Goal: Use online tool/utility: Use online tool/utility

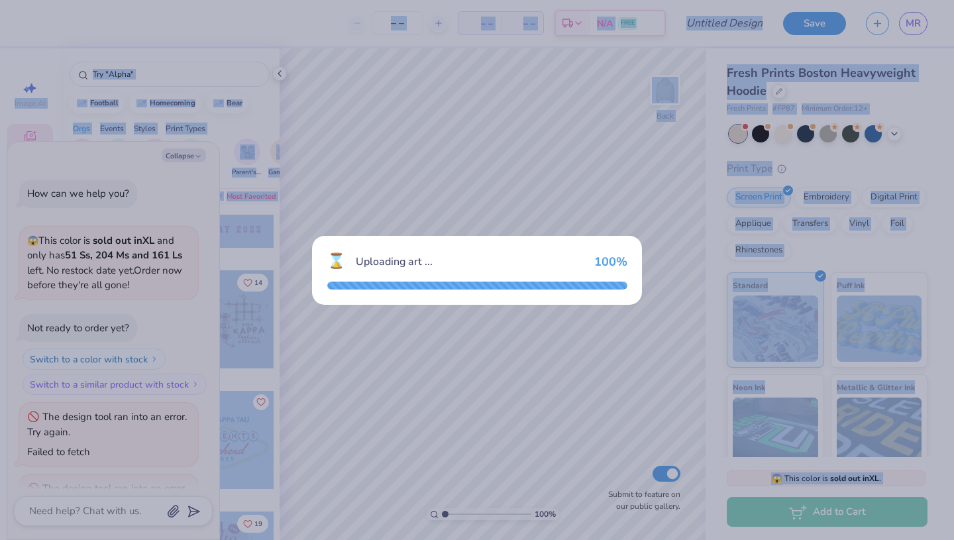
scroll to position [201, 0]
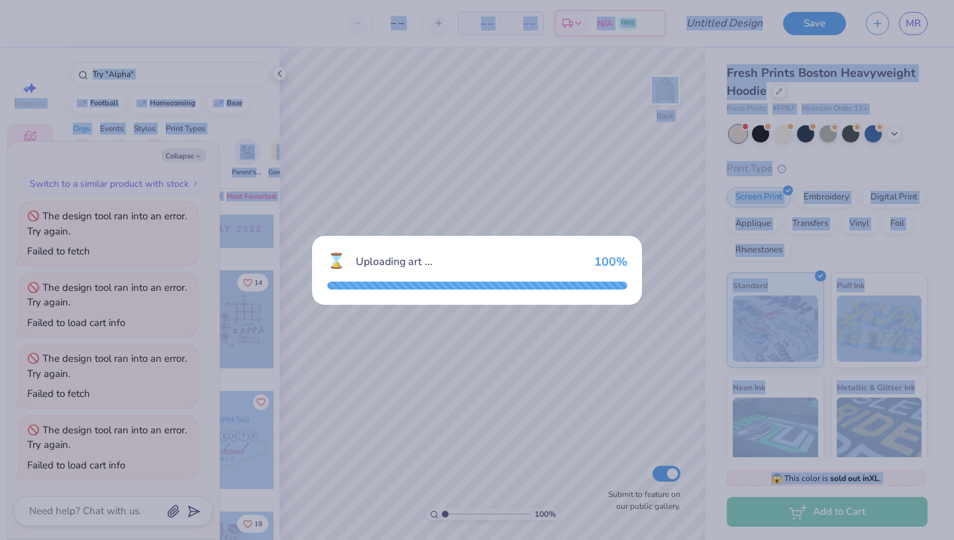
click at [371, 160] on div "⌛ Uploading art ... 100 %" at bounding box center [477, 270] width 954 height 540
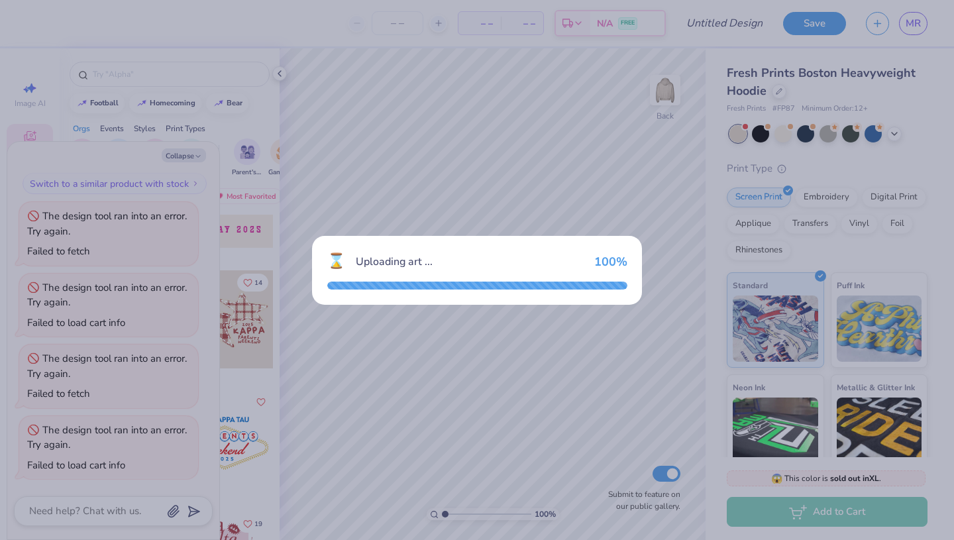
click at [371, 160] on div "⌛ Uploading art ... 100 %" at bounding box center [477, 270] width 954 height 540
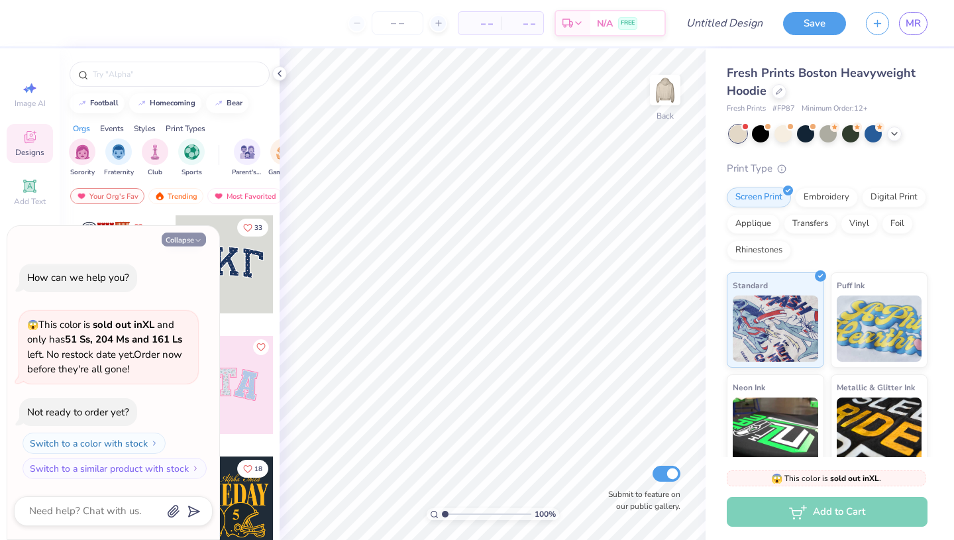
click at [185, 238] on button "Collapse" at bounding box center [184, 240] width 44 height 14
type textarea "x"
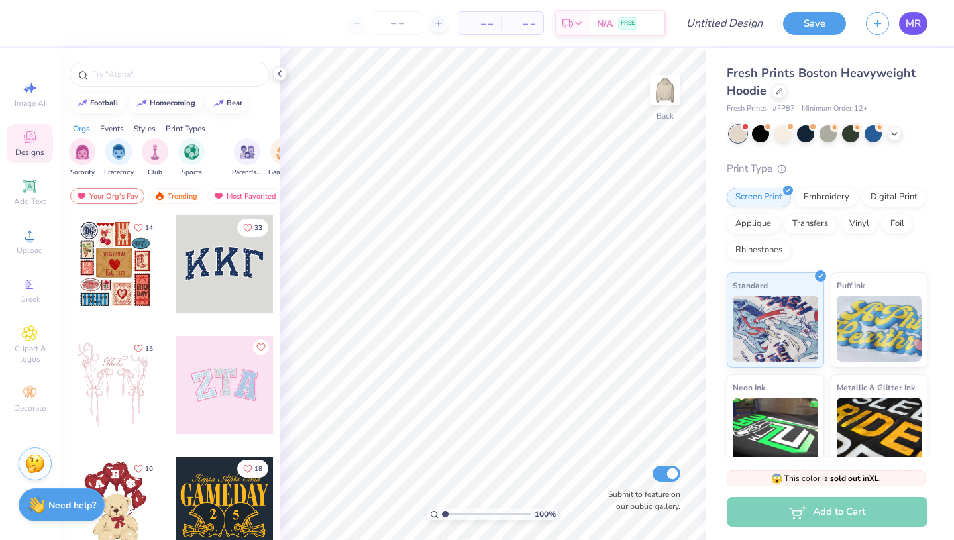
click at [907, 21] on span "MR" at bounding box center [913, 23] width 15 height 15
